Goal: Transaction & Acquisition: Purchase product/service

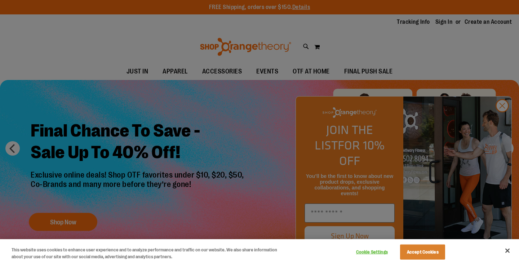
click at [501, 112] on div at bounding box center [259, 132] width 519 height 264
click at [511, 251] on button "Close" at bounding box center [507, 251] width 16 height 16
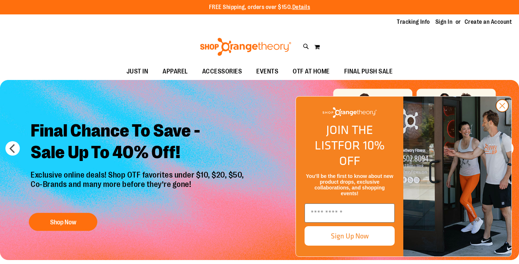
click at [498, 112] on circle "Close dialog" at bounding box center [502, 106] width 12 height 12
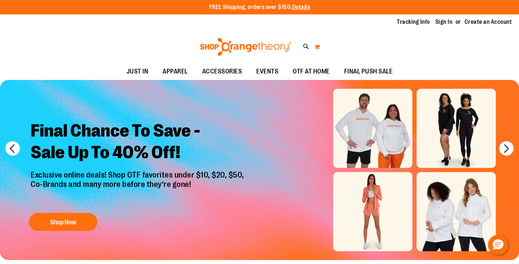
click at [314, 48] on button "My Cart" at bounding box center [317, 47] width 6 height 12
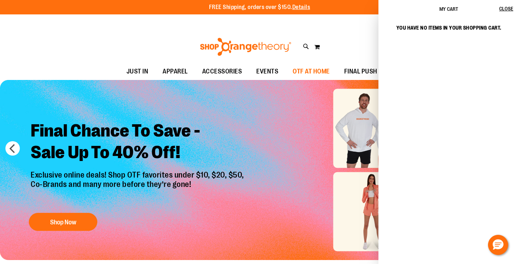
click at [306, 68] on span "OTF AT HOME" at bounding box center [311, 71] width 37 height 16
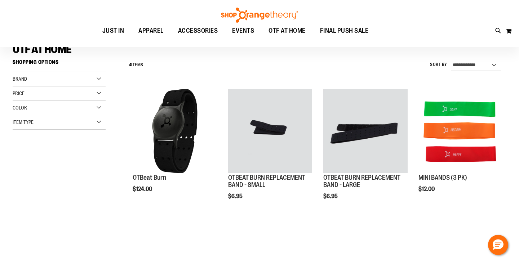
scroll to position [58, 0]
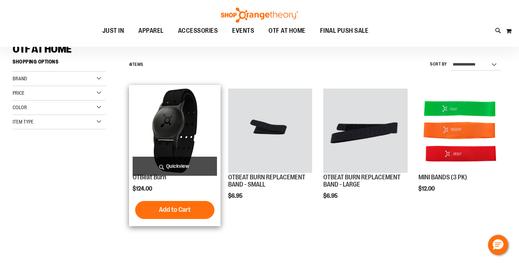
click at [171, 166] on span "Quickview" at bounding box center [175, 166] width 84 height 19
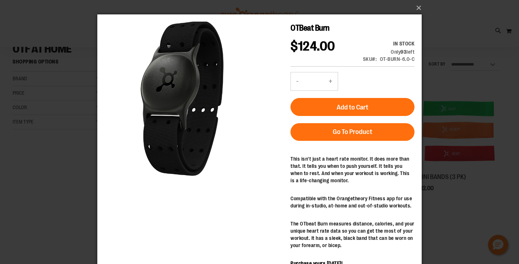
scroll to position [0, 0]
click at [481, 28] on div "×" at bounding box center [259, 132] width 519 height 264
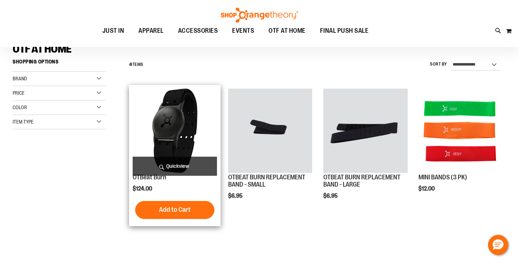
click at [183, 161] on span "Quickview" at bounding box center [175, 166] width 84 height 19
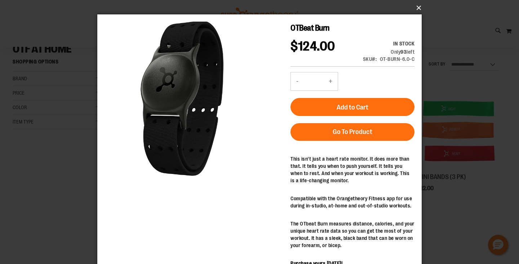
click at [417, 7] on button "×" at bounding box center [261, 8] width 324 height 16
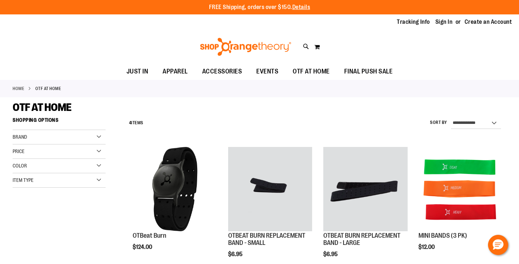
click at [99, 152] on div "Price" at bounding box center [59, 151] width 93 height 14
click at [100, 135] on div "Brand" at bounding box center [59, 137] width 93 height 14
click at [100, 192] on div "Color" at bounding box center [59, 194] width 93 height 14
click at [68, 208] on div "Multi-Color" at bounding box center [65, 211] width 11 height 11
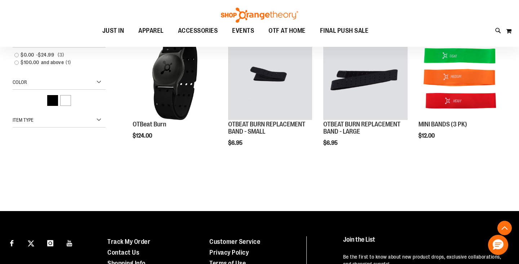
scroll to position [114, 0]
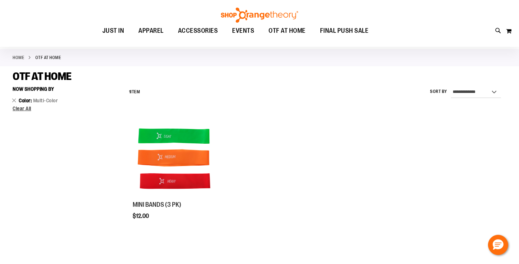
scroll to position [35, 0]
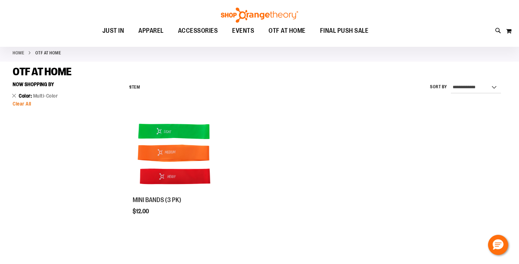
click at [29, 103] on span "Clear All" at bounding box center [22, 104] width 19 height 6
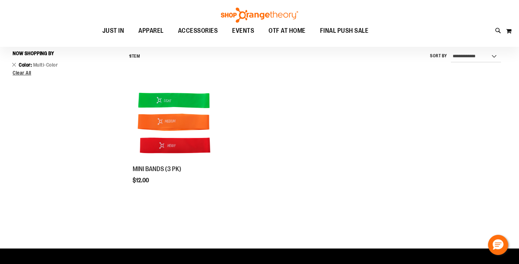
scroll to position [67, 0]
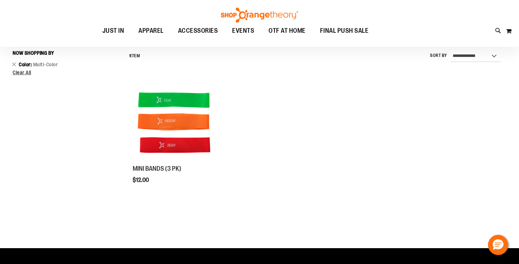
click at [18, 76] on div "Filter Shop By Now Shopping by Color Multi-Color Remove This Item Clear All" at bounding box center [64, 68] width 103 height 43
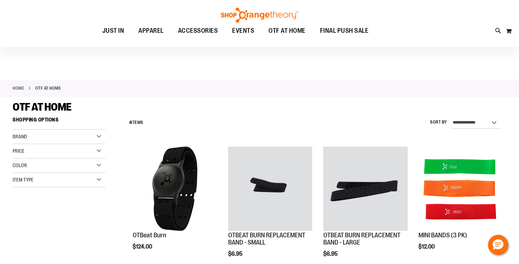
scroll to position [10, 0]
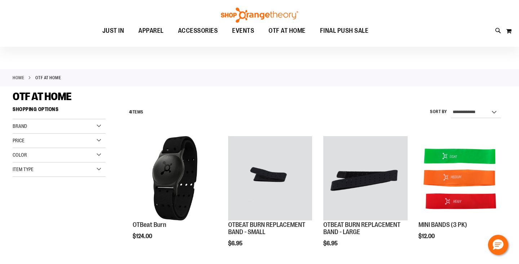
click at [99, 167] on div "Item Type" at bounding box center [59, 170] width 93 height 14
click at [99, 155] on div "Color" at bounding box center [59, 155] width 93 height 14
click at [99, 141] on div "Price" at bounding box center [59, 141] width 93 height 14
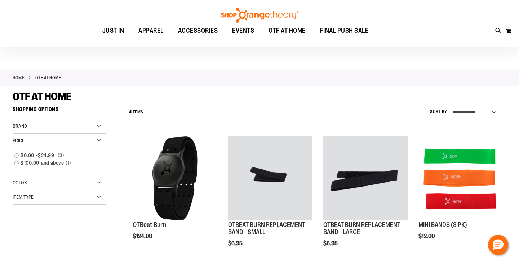
click at [99, 141] on div "Price" at bounding box center [59, 141] width 93 height 14
click at [101, 120] on div "Brand" at bounding box center [59, 126] width 93 height 14
click at [99, 126] on div "Brand" at bounding box center [59, 126] width 93 height 14
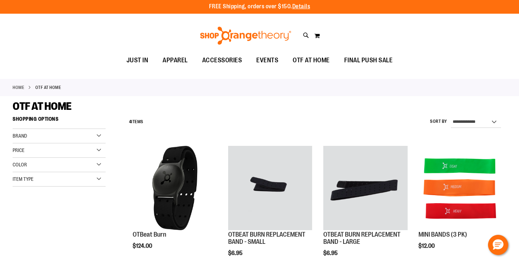
scroll to position [0, 0]
